Goal: Information Seeking & Learning: Learn about a topic

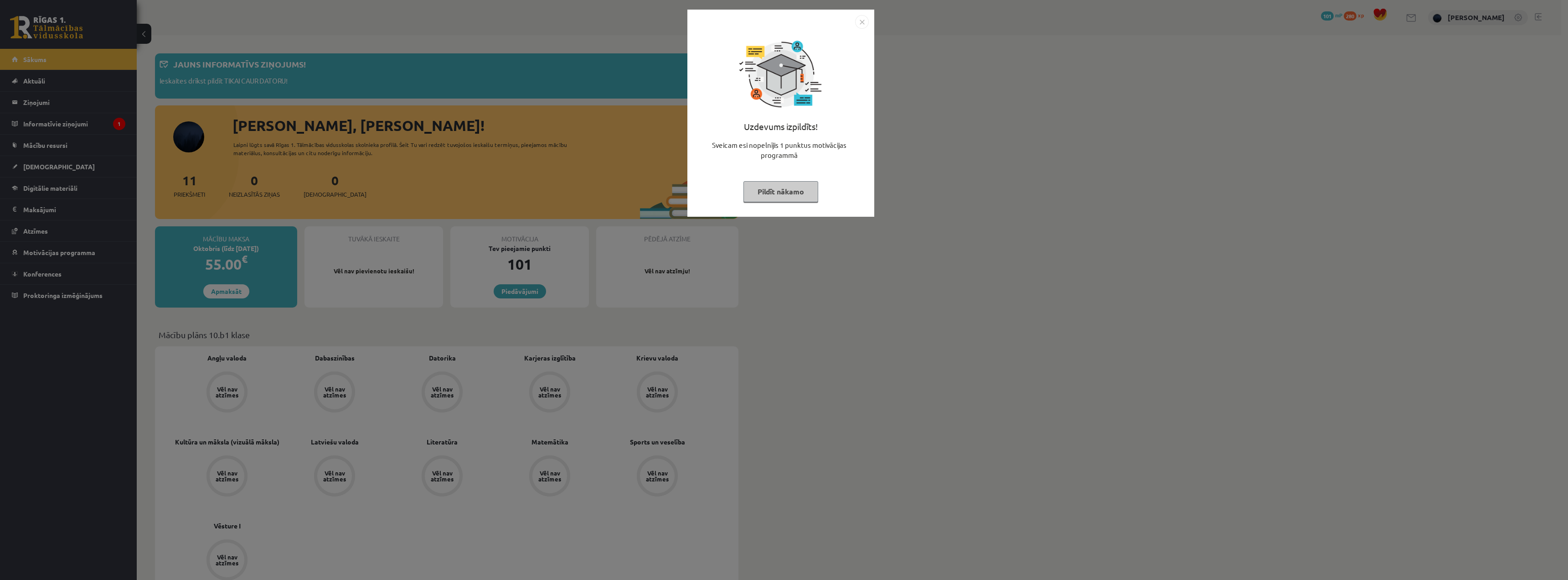
click at [790, 191] on button "Pildīt nākamo" at bounding box center [781, 191] width 75 height 21
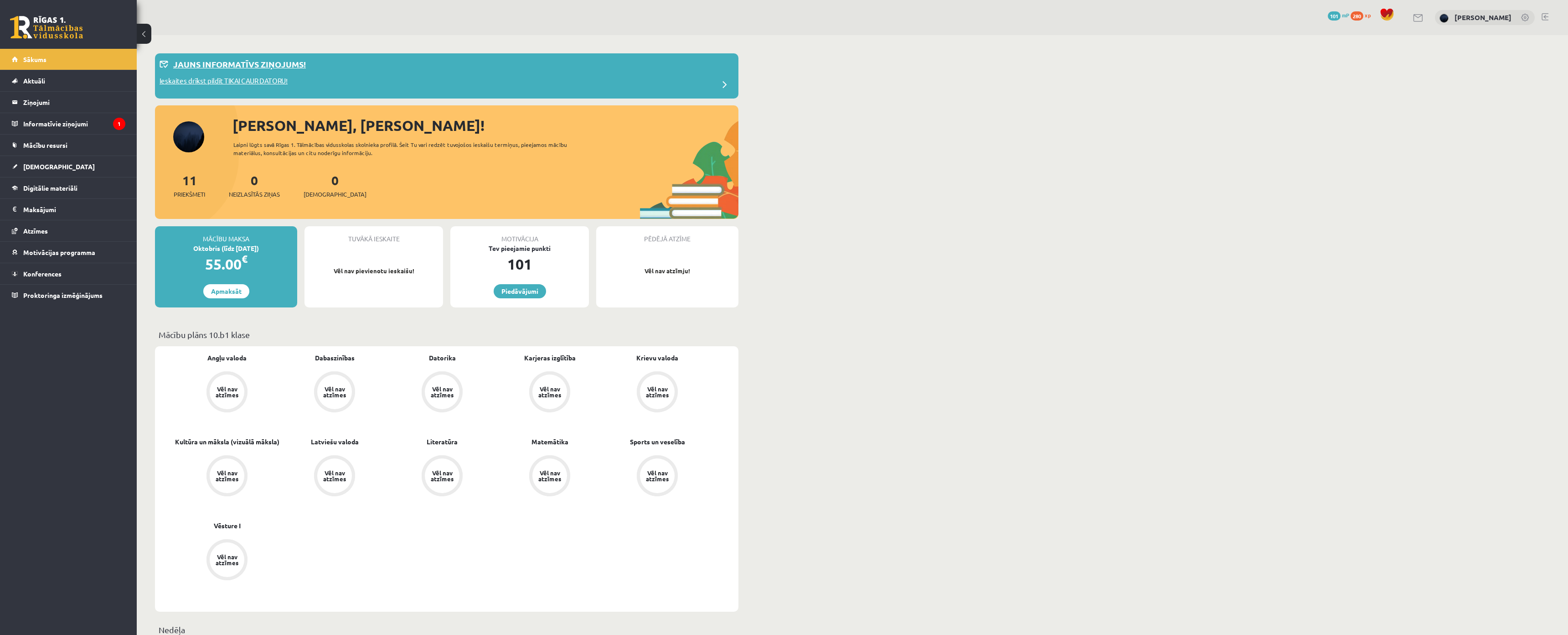
click at [282, 72] on div "Jauns informatīvs ziņojums!" at bounding box center [447, 67] width 575 height 17
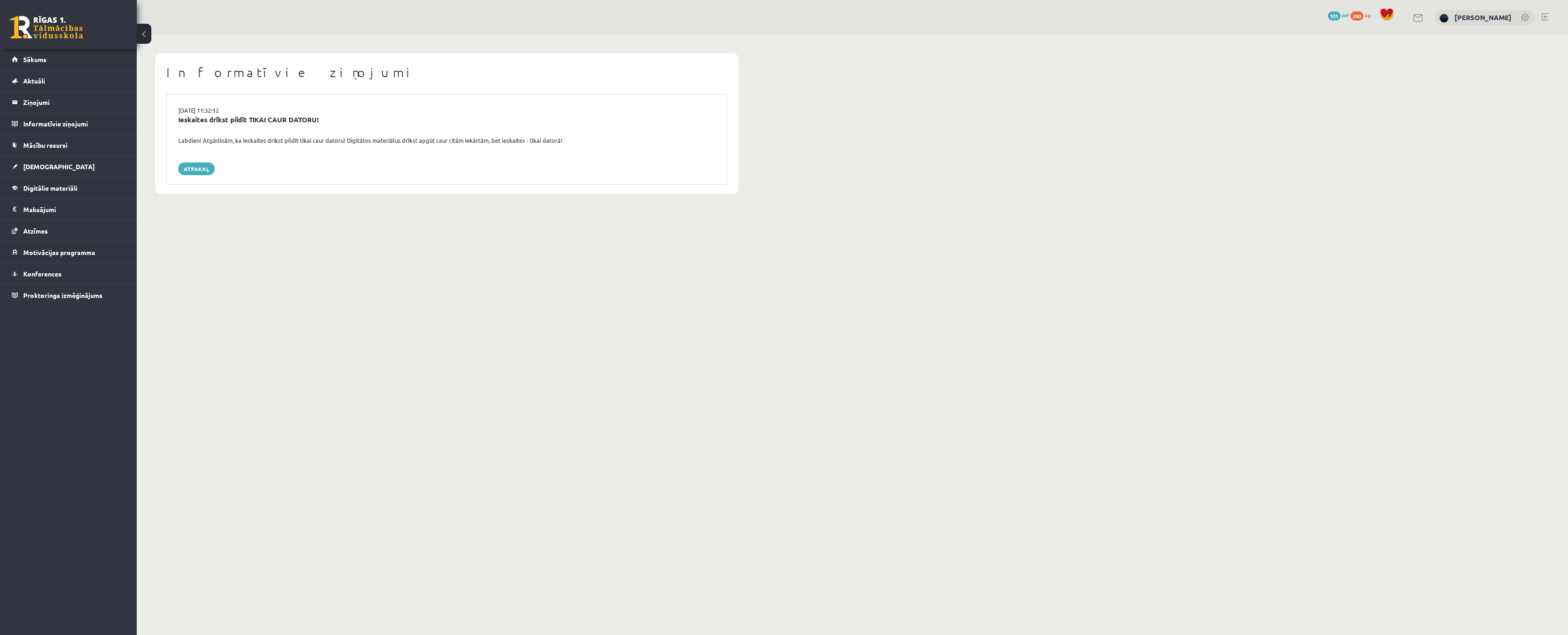
click at [186, 140] on div "Labdien! Atgādinām, ka ieskaites drīkst pildīt tikai caur datoru! Digitālos mat…" at bounding box center [447, 140] width 551 height 9
click at [520, 196] on div "Informatīvie ziņojumi 15.09.2025 11:32:12 Ieskaites drīkst pildīt TIKAI CAUR DA…" at bounding box center [446, 123] width 620 height 177
click at [204, 118] on div "Ieskaites drīkst pildīt TIKAI CAUR DATORU!" at bounding box center [447, 120] width 537 height 11
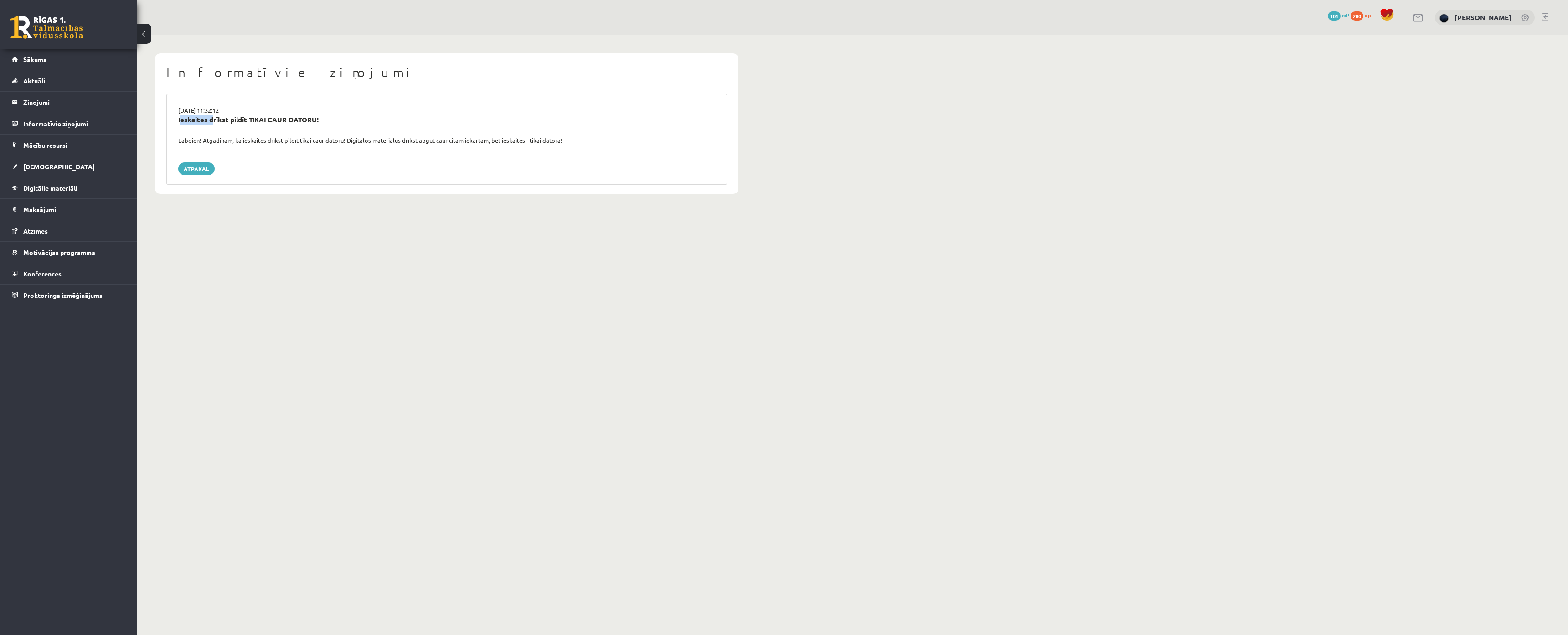
click at [204, 118] on div "Ieskaites drīkst pildīt TIKAI CAUR DATORU!" at bounding box center [447, 120] width 537 height 11
drag, startPoint x: 299, startPoint y: 191, endPoint x: 286, endPoint y: 189, distance: 13.2
click at [299, 191] on div "Informatīvie ziņojumi 15.09.2025 11:32:12 Ieskaites drīkst pildīt TIKAI CAUR DA…" at bounding box center [447, 123] width 584 height 141
click at [224, 183] on div "15.09.2025 11:32:12 Ieskaites drīkst pildīt TIKAI CAUR DATORU! Labdien! Atgādin…" at bounding box center [447, 139] width 561 height 91
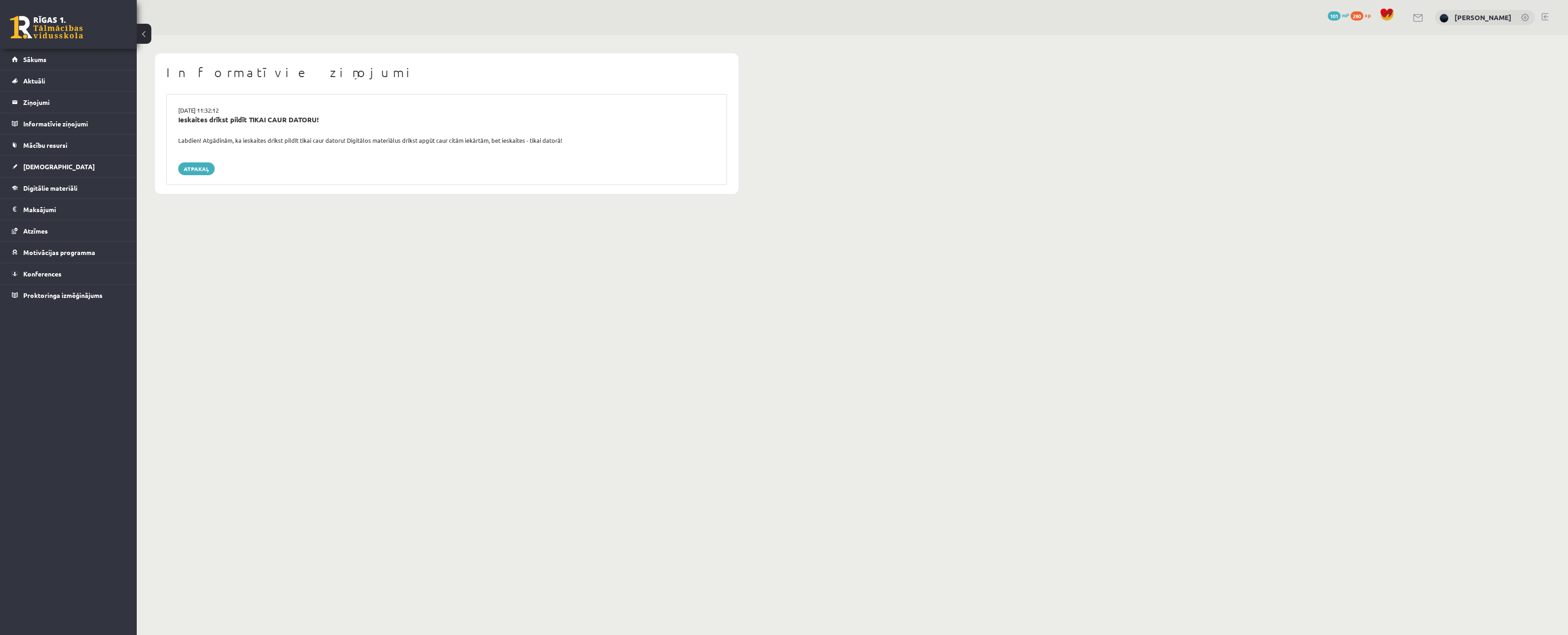
click at [201, 178] on div "15.09.2025 11:32:12 Ieskaites drīkst pildīt TIKAI CAUR DATORU! Labdien! Atgādin…" at bounding box center [447, 139] width 561 height 91
click at [194, 169] on link "Atpakaļ" at bounding box center [196, 168] width 37 height 12
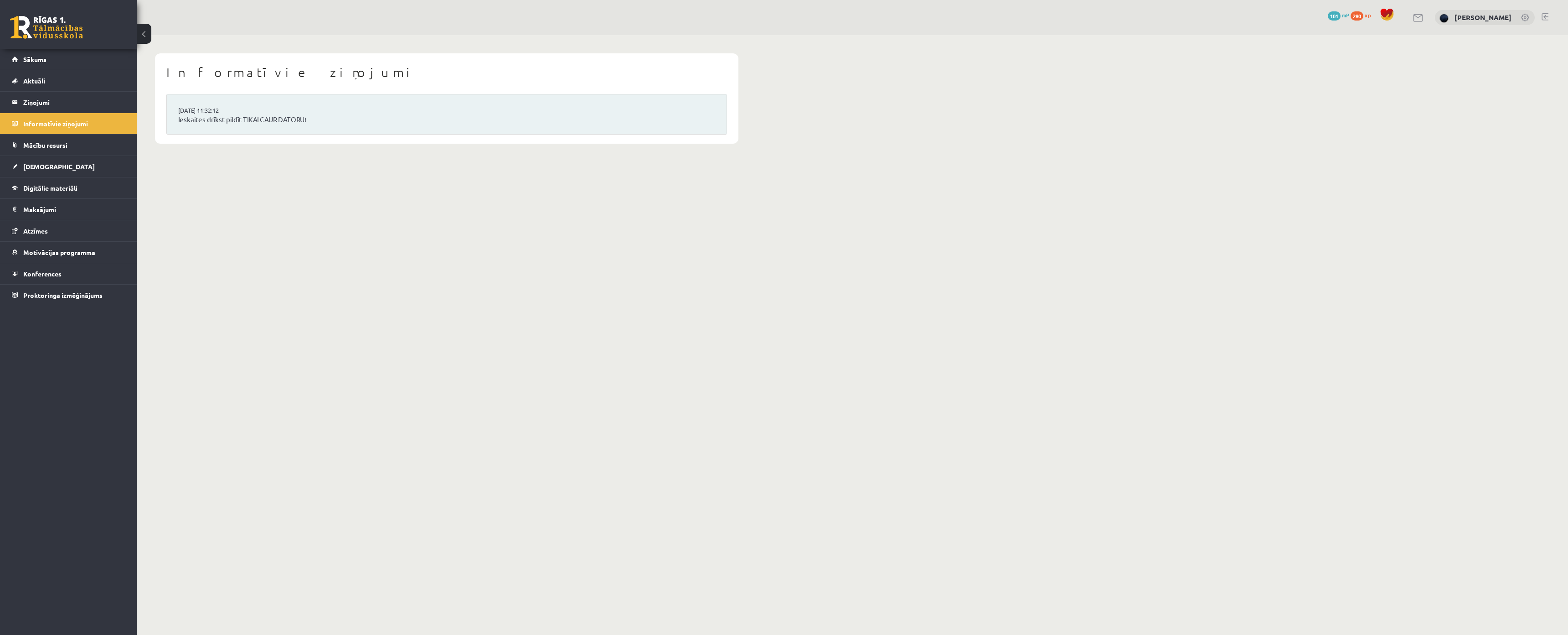
click at [85, 130] on legend "Informatīvie ziņojumi 0" at bounding box center [74, 123] width 102 height 21
click at [47, 169] on span "[DEMOGRAPHIC_DATA]" at bounding box center [59, 166] width 72 height 8
